Goal: Task Accomplishment & Management: Manage account settings

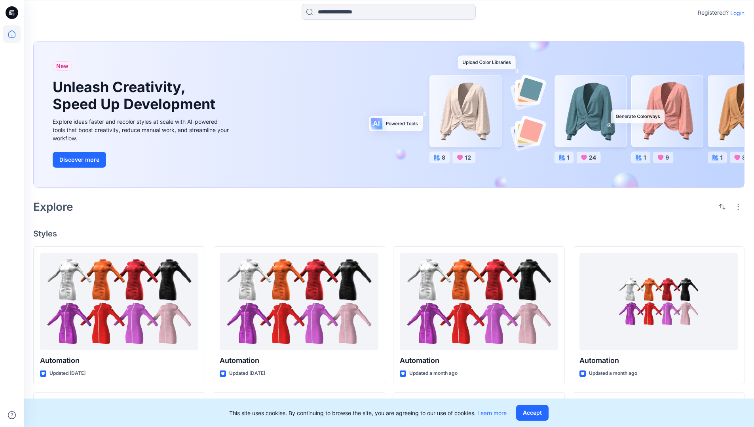
click at [735, 13] on p "Login" at bounding box center [737, 13] width 14 height 8
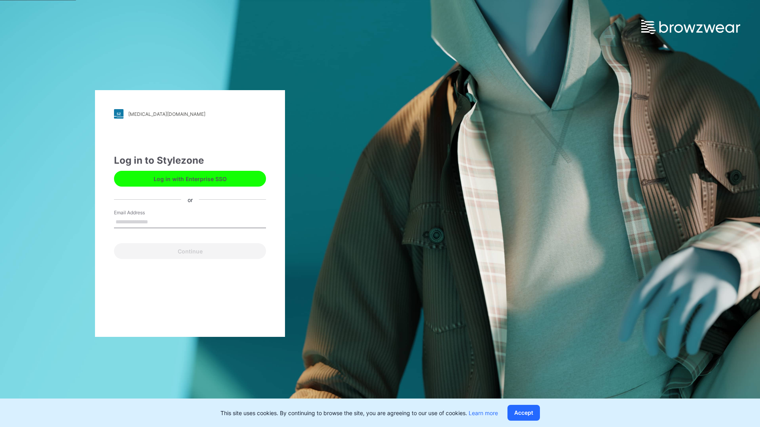
click at [156, 222] on input "Email Address" at bounding box center [190, 222] width 152 height 12
type input "**********"
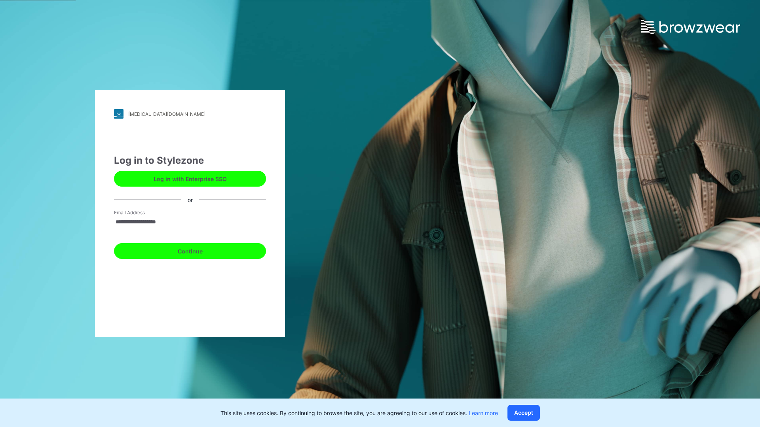
click at [199, 250] on button "Continue" at bounding box center [190, 251] width 152 height 16
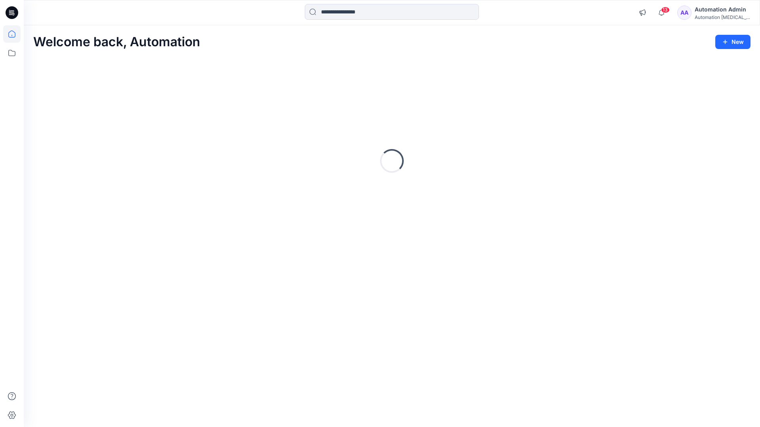
click at [15, 34] on icon at bounding box center [11, 33] width 7 height 7
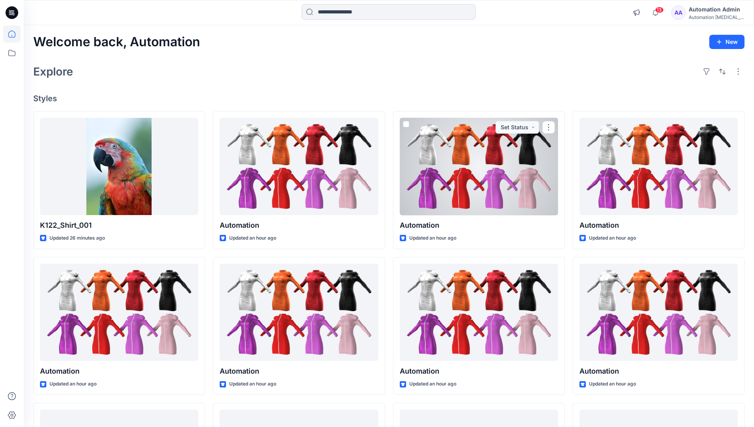
click at [706, 11] on div "Automation Admin" at bounding box center [716, 9] width 55 height 9
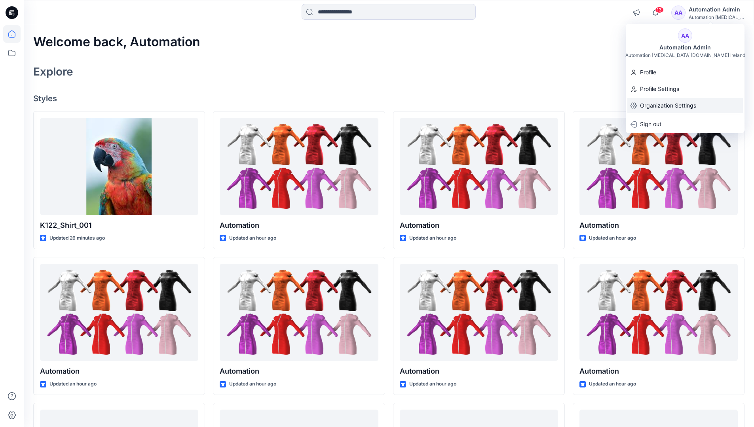
click at [654, 110] on p "Organization Settings" at bounding box center [668, 105] width 56 height 15
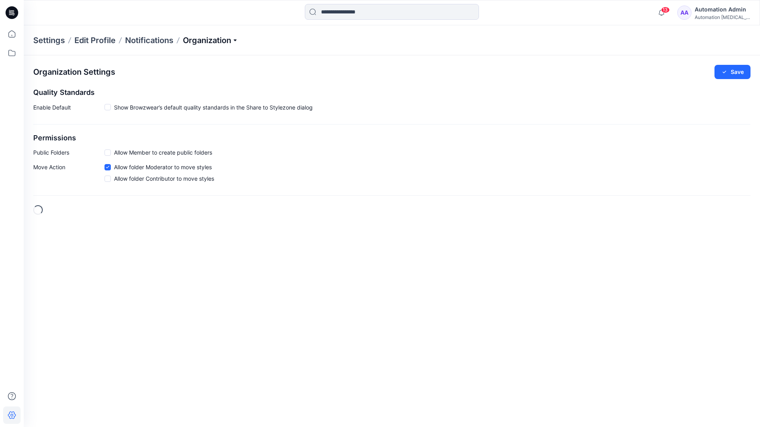
click at [228, 40] on p "Organization" at bounding box center [210, 40] width 55 height 11
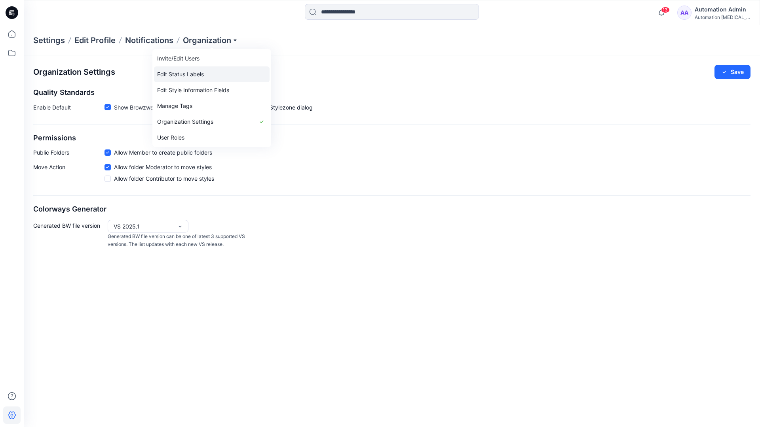
click at [195, 74] on link "Edit Status Labels" at bounding box center [212, 74] width 116 height 16
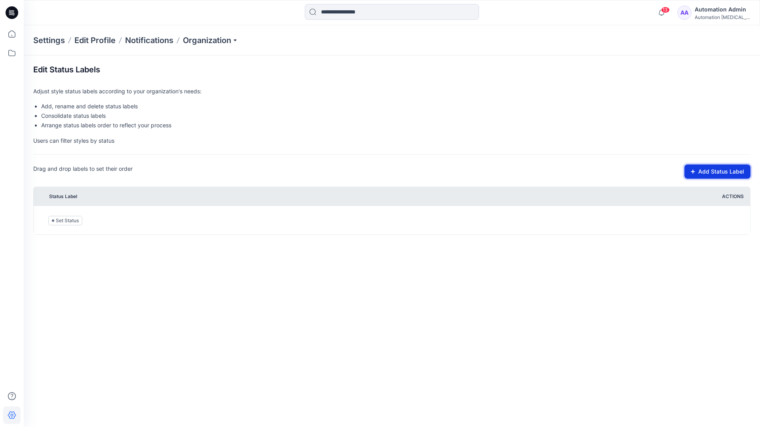
click at [710, 173] on button "Add Status Label" at bounding box center [717, 172] width 66 height 14
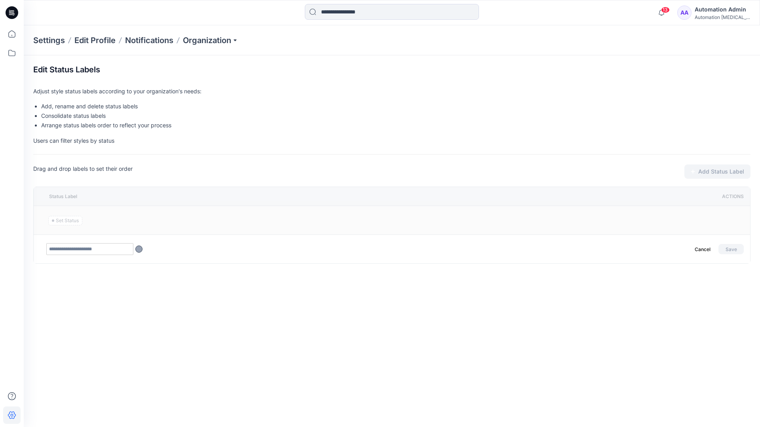
click at [106, 251] on input "text" at bounding box center [89, 249] width 87 height 12
type input "********"
click at [728, 247] on button "Save" at bounding box center [730, 249] width 25 height 10
click at [9, 34] on icon at bounding box center [11, 33] width 17 height 17
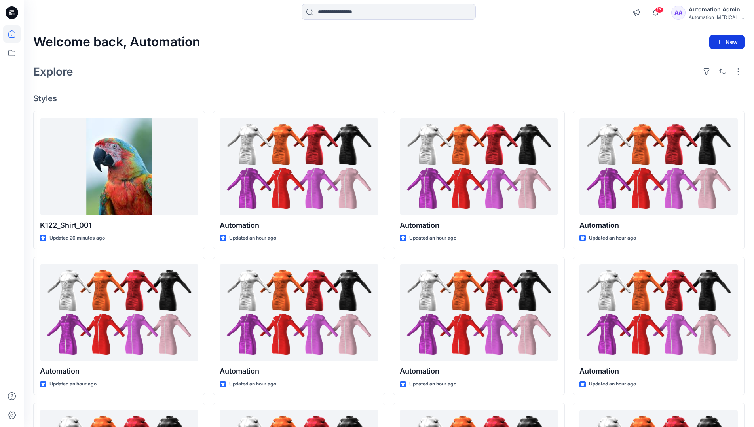
click at [723, 44] on button "New" at bounding box center [726, 42] width 35 height 14
click at [705, 61] on p "New Style" at bounding box center [702, 61] width 27 height 9
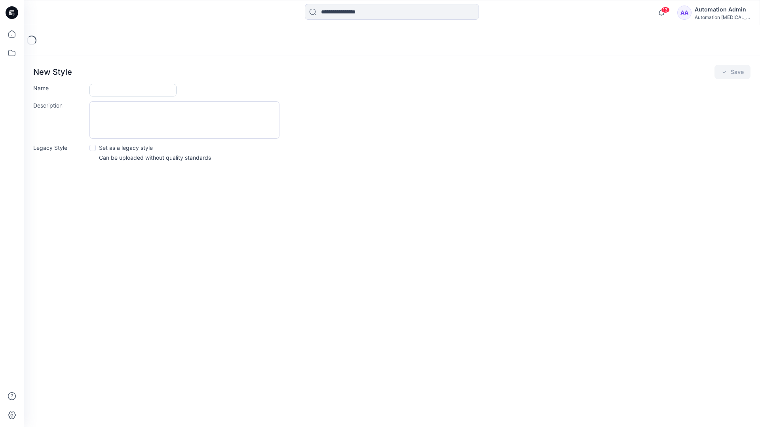
click at [125, 89] on input "Name" at bounding box center [132, 90] width 87 height 13
type input "**********"
click at [349, 120] on div "Description" at bounding box center [391, 120] width 717 height 38
click at [724, 74] on icon "submit" at bounding box center [724, 72] width 6 height 6
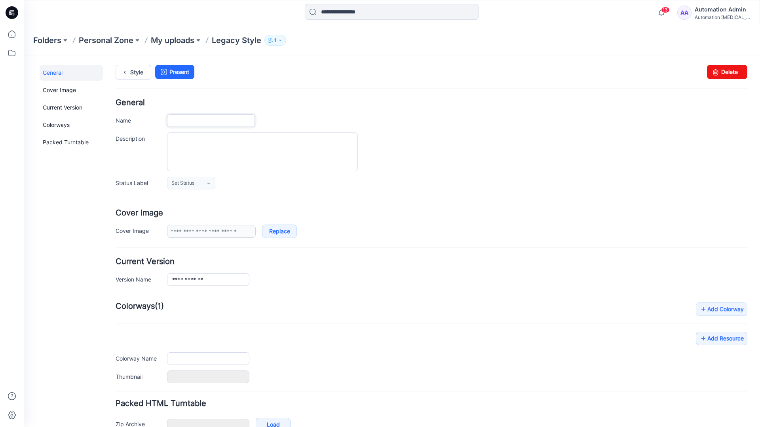
click at [220, 121] on input "Name" at bounding box center [211, 120] width 88 height 13
type input "**********"
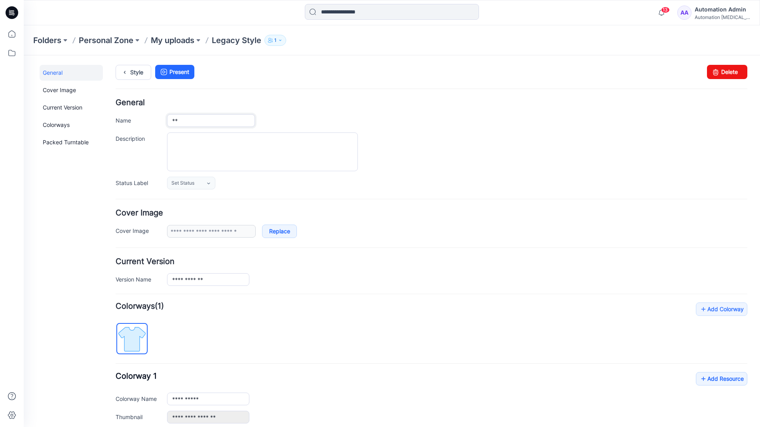
type input "*"
type input "**********"
click at [215, 142] on textarea "Description" at bounding box center [262, 152] width 191 height 39
type textarea "**********"
click at [209, 184] on icon at bounding box center [208, 184] width 3 height 2
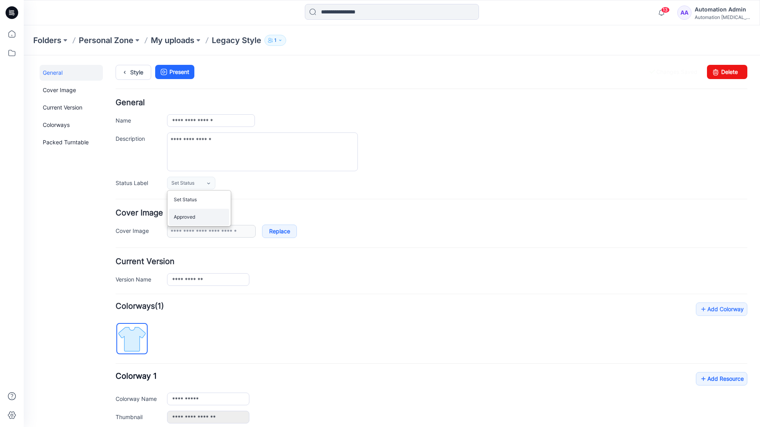
click at [196, 221] on link "Approved" at bounding box center [199, 217] width 60 height 17
click at [722, 72] on link "Delete" at bounding box center [727, 72] width 40 height 14
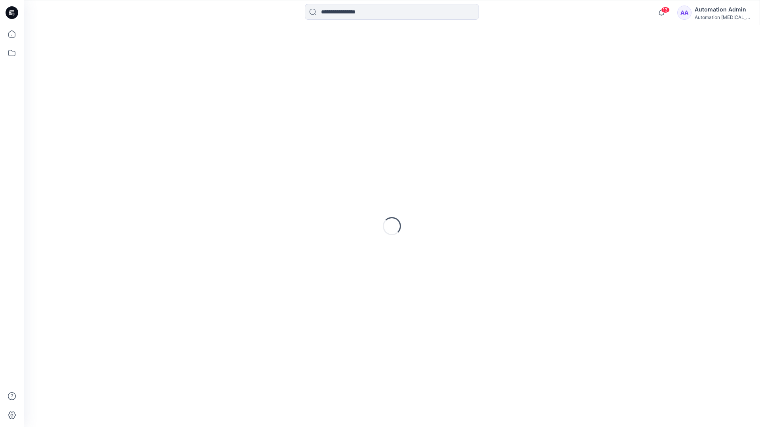
click at [715, 13] on div "Automation Admin" at bounding box center [722, 9] width 55 height 9
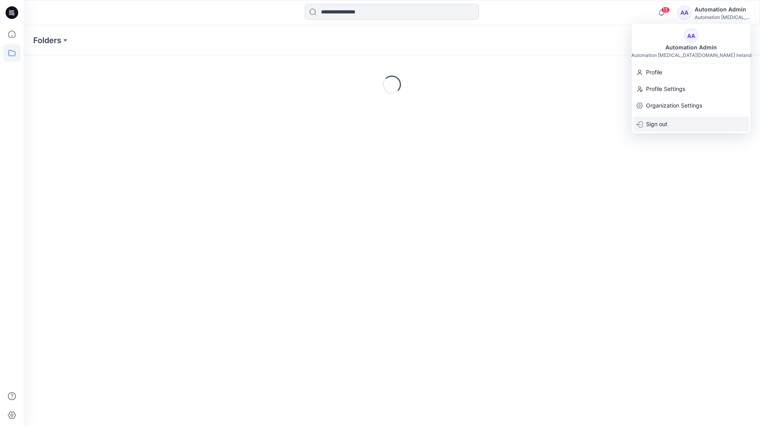
click at [665, 124] on p "Sign out" at bounding box center [656, 124] width 21 height 15
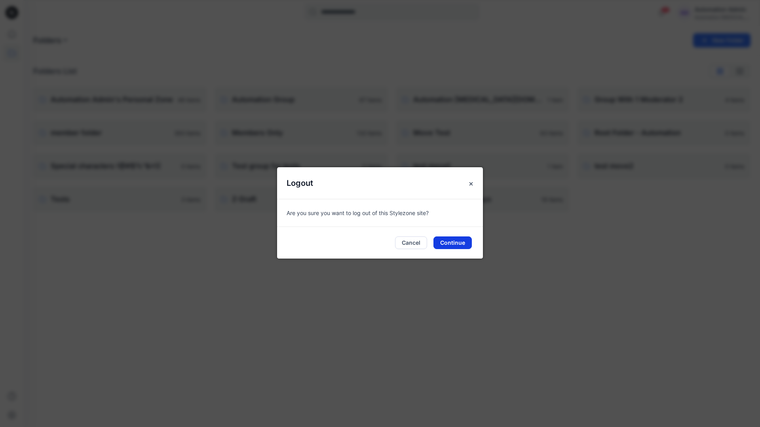
click at [457, 242] on button "Continue" at bounding box center [452, 243] width 38 height 13
